Goal: Browse casually: Explore the website without a specific task or goal

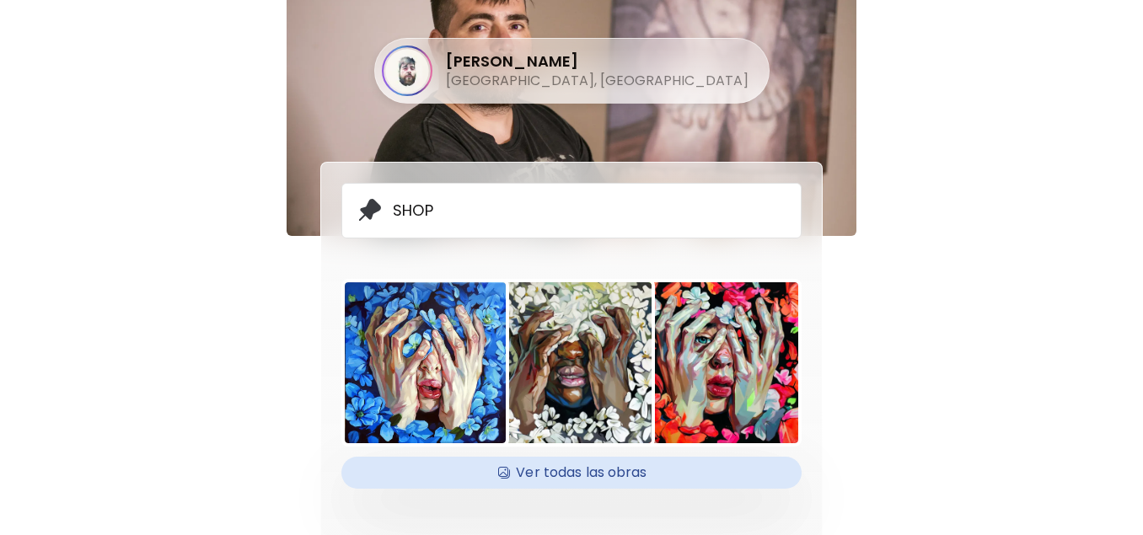
click at [603, 478] on h4 "Ver todas las obras" at bounding box center [572, 472] width 440 height 25
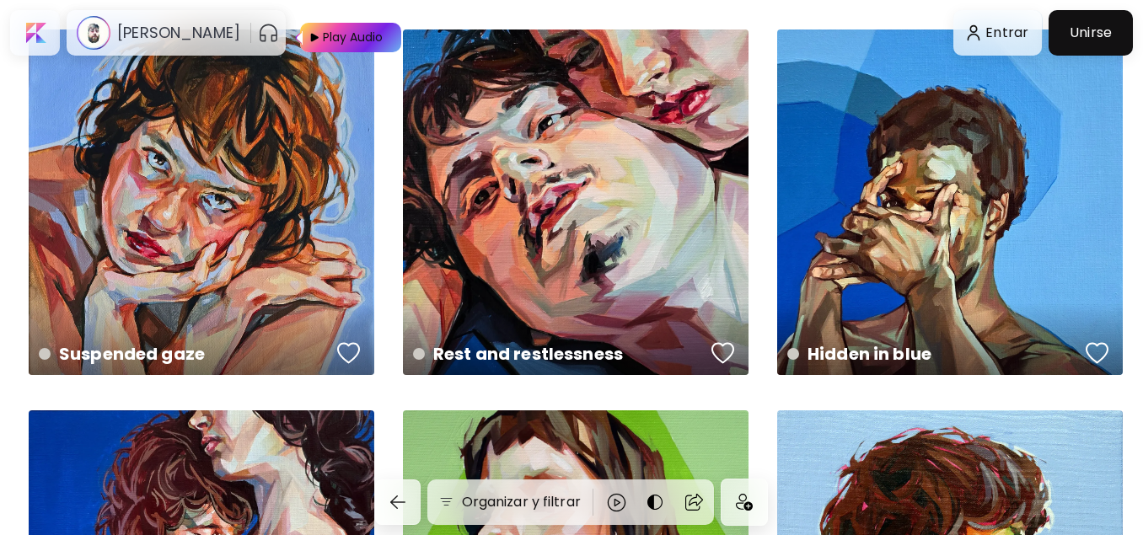
scroll to position [3372, 0]
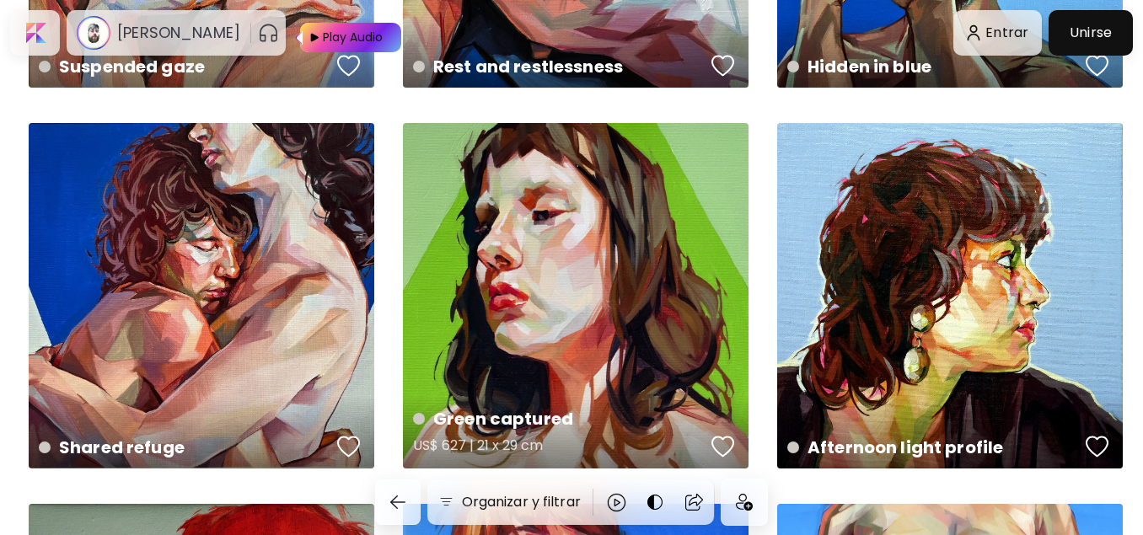
click at [604, 304] on div "Green captured US$ 627 | 21 x 29 cm" at bounding box center [576, 296] width 346 height 346
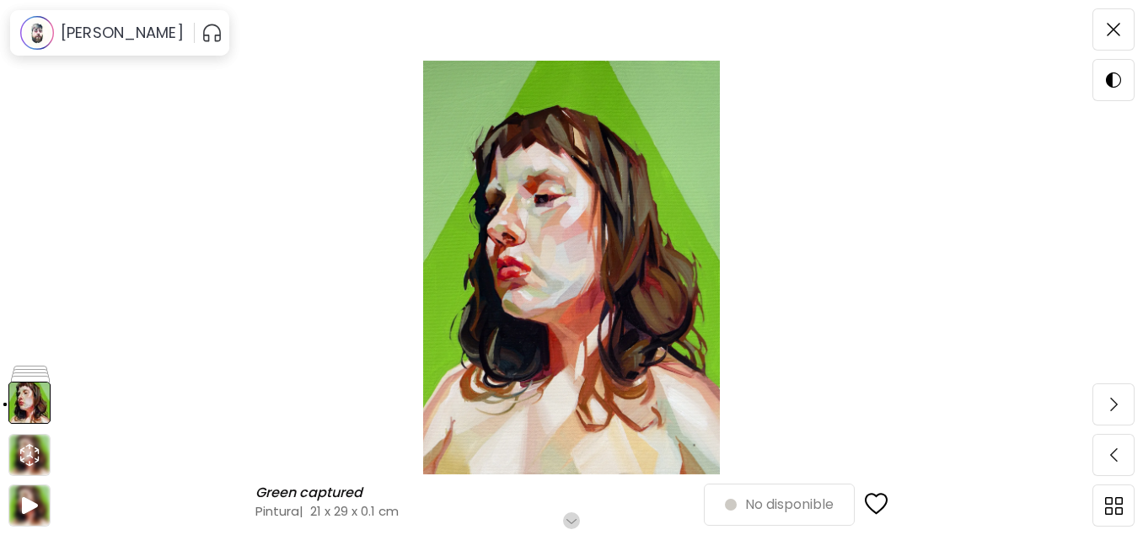
click at [593, 228] on img at bounding box center [571, 268] width 1001 height 414
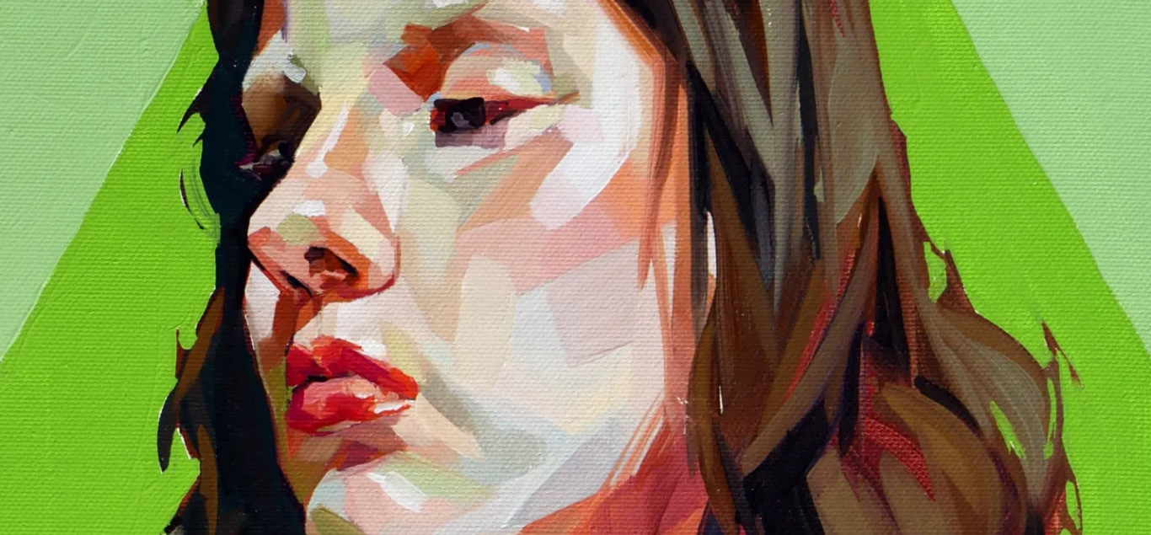
scroll to position [421, 0]
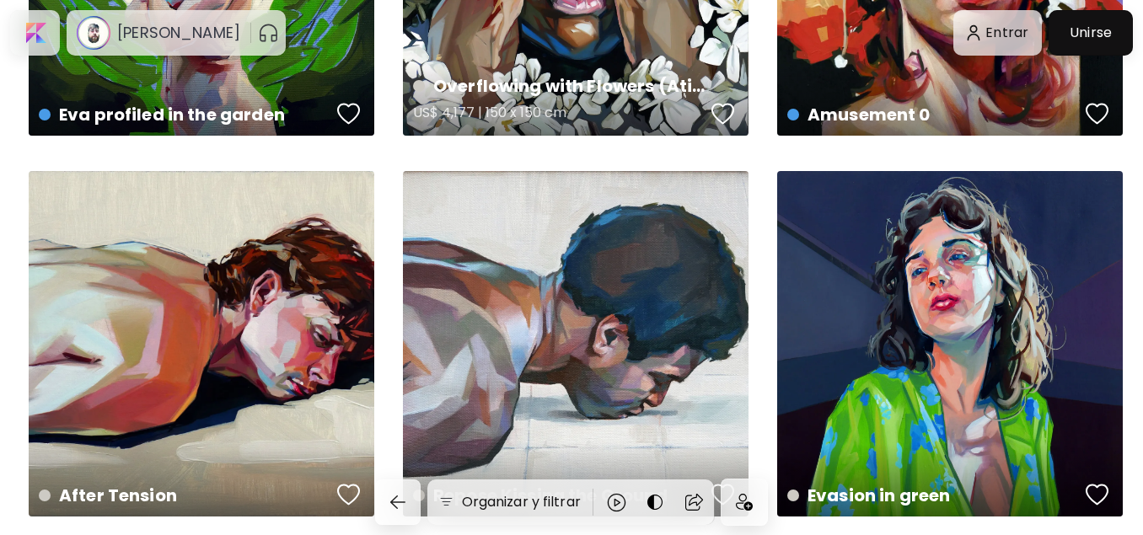
scroll to position [5311, 0]
